Goal: Navigation & Orientation: Find specific page/section

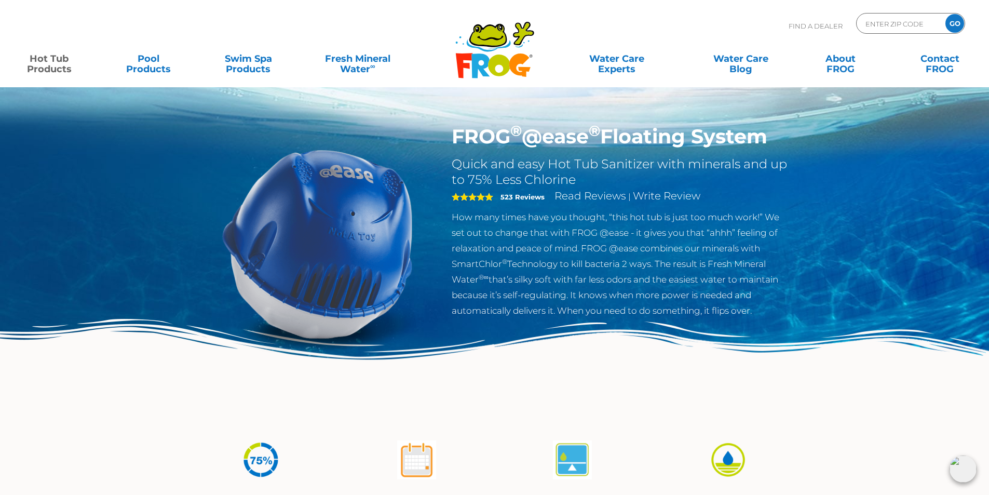
click at [306, 23] on div "Find A Dealer ENTER ZIP CODE GO" at bounding box center [494, 30] width 968 height 35
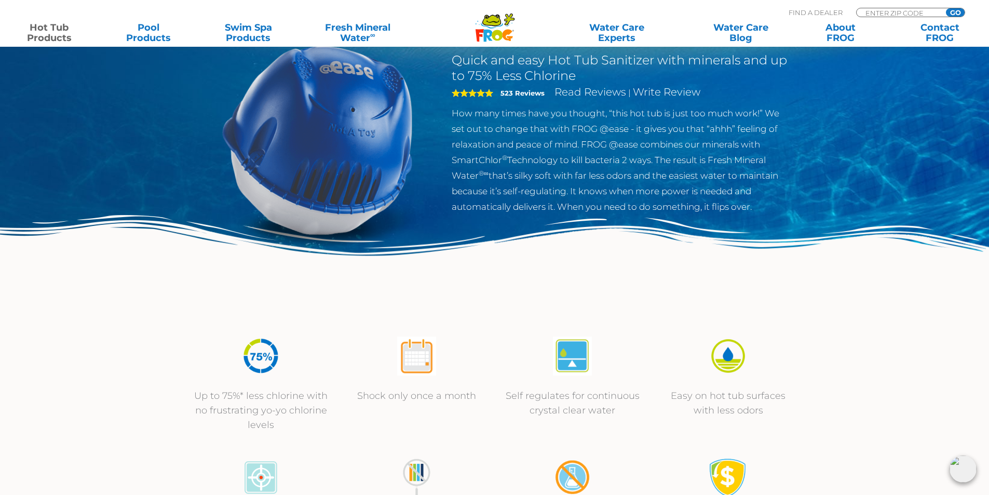
click at [49, 29] on link "Hot Tub Products" at bounding box center [48, 32] width 77 height 21
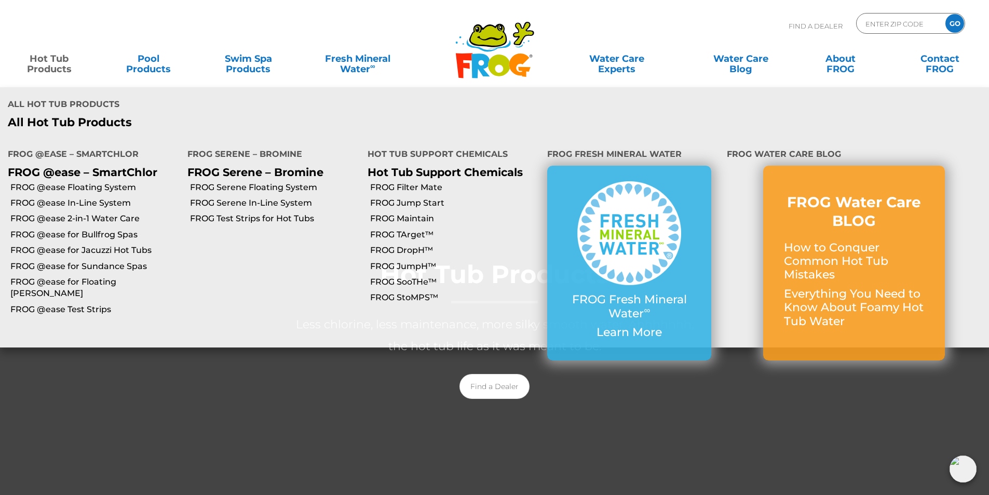
click at [57, 61] on link "Hot Tub Products" at bounding box center [48, 58] width 77 height 21
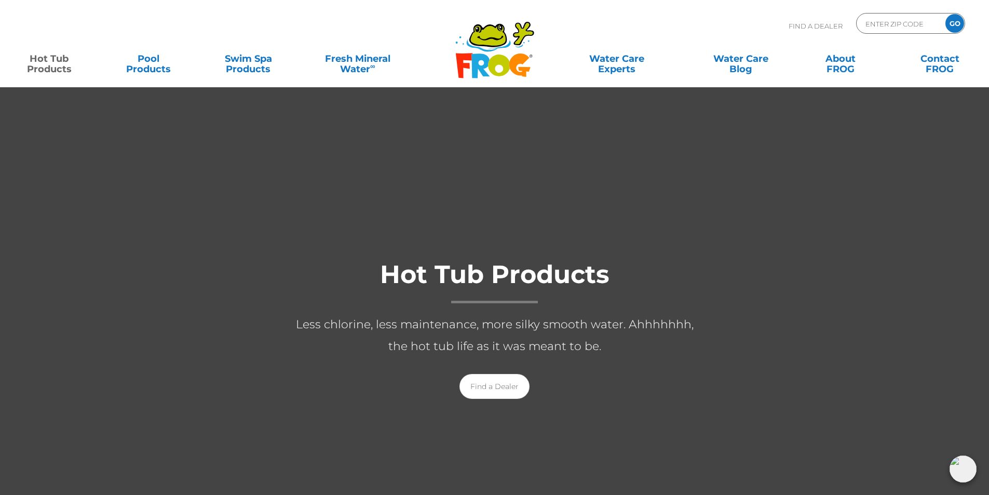
click at [57, 61] on link "Hot Tub Products" at bounding box center [48, 58] width 77 height 21
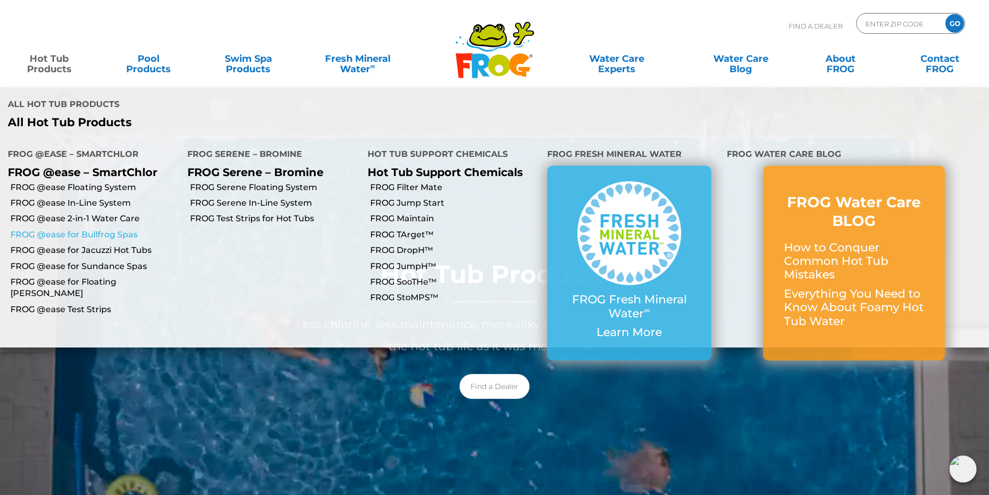
click at [72, 232] on link "FROG @ease for Bullfrog Spas" at bounding box center [94, 234] width 169 height 11
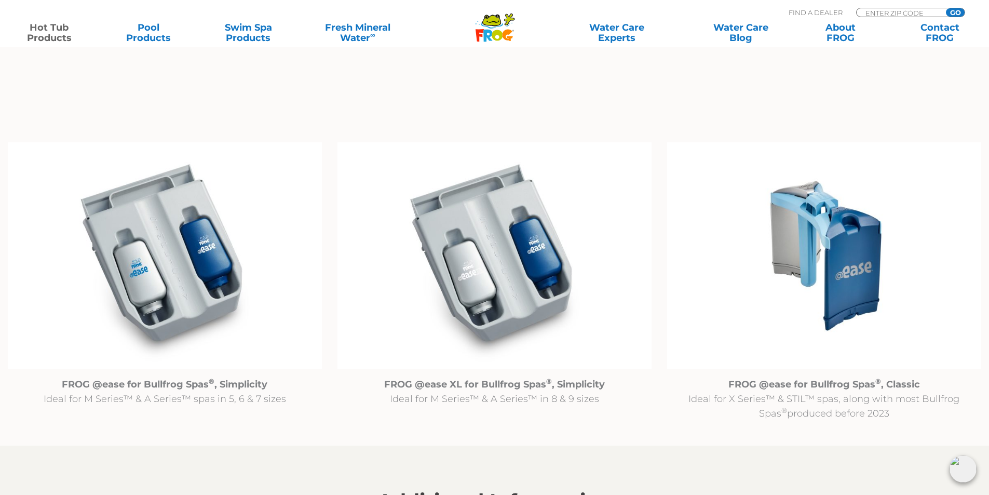
scroll to position [1090, 0]
